Goal: Information Seeking & Learning: Learn about a topic

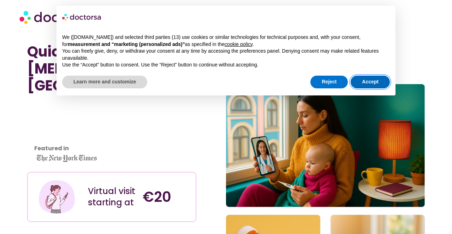
click at [368, 81] on button "Accept" at bounding box center [370, 82] width 39 height 13
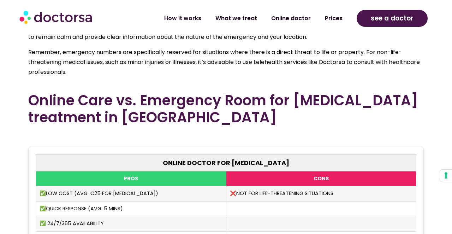
scroll to position [1757, 0]
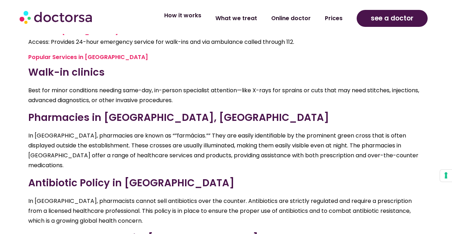
click at [182, 12] on link "How it works" at bounding box center [182, 15] width 51 height 16
click at [194, 17] on link "How it works" at bounding box center [182, 15] width 51 height 16
click at [242, 15] on link "What we treat" at bounding box center [237, 15] width 56 height 16
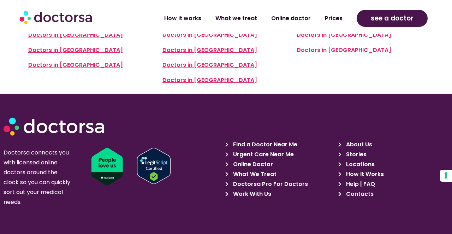
scroll to position [1652, 0]
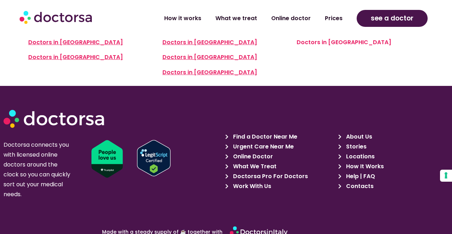
click at [254, 132] on span "Find a Doctor Near Me" at bounding box center [265, 137] width 66 height 10
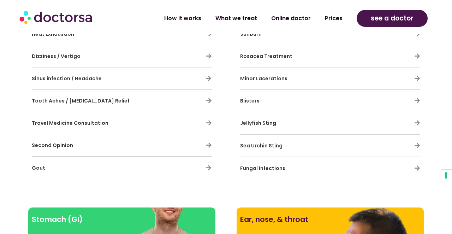
scroll to position [644, 0]
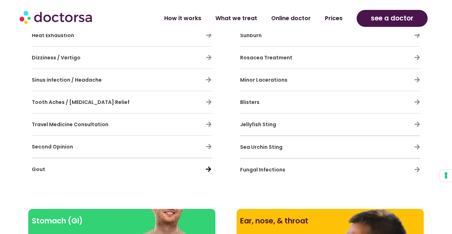
click at [208, 168] on icon at bounding box center [209, 169] width 6 height 6
